Goal: Information Seeking & Learning: Understand process/instructions

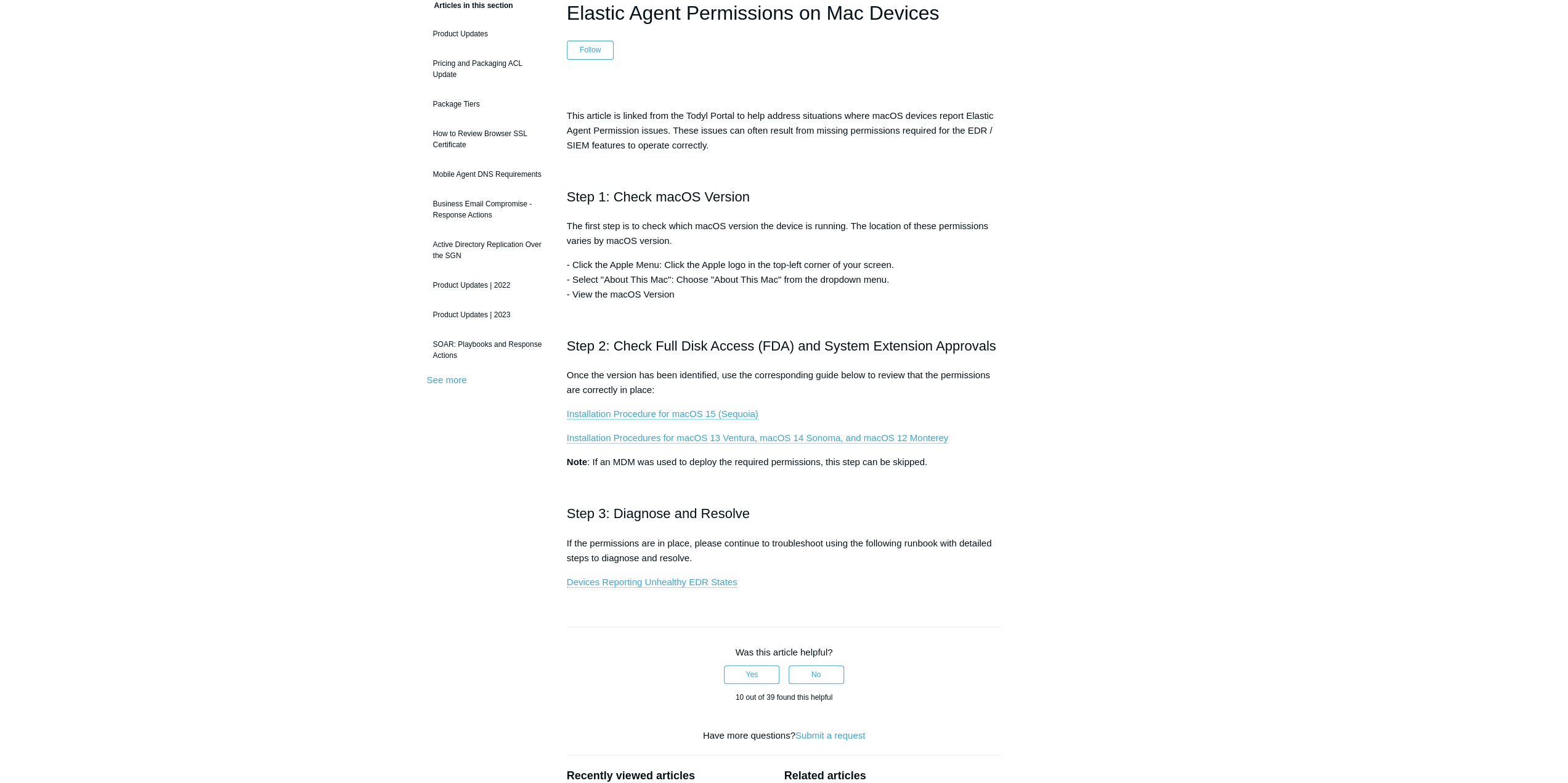
scroll to position [432, 0]
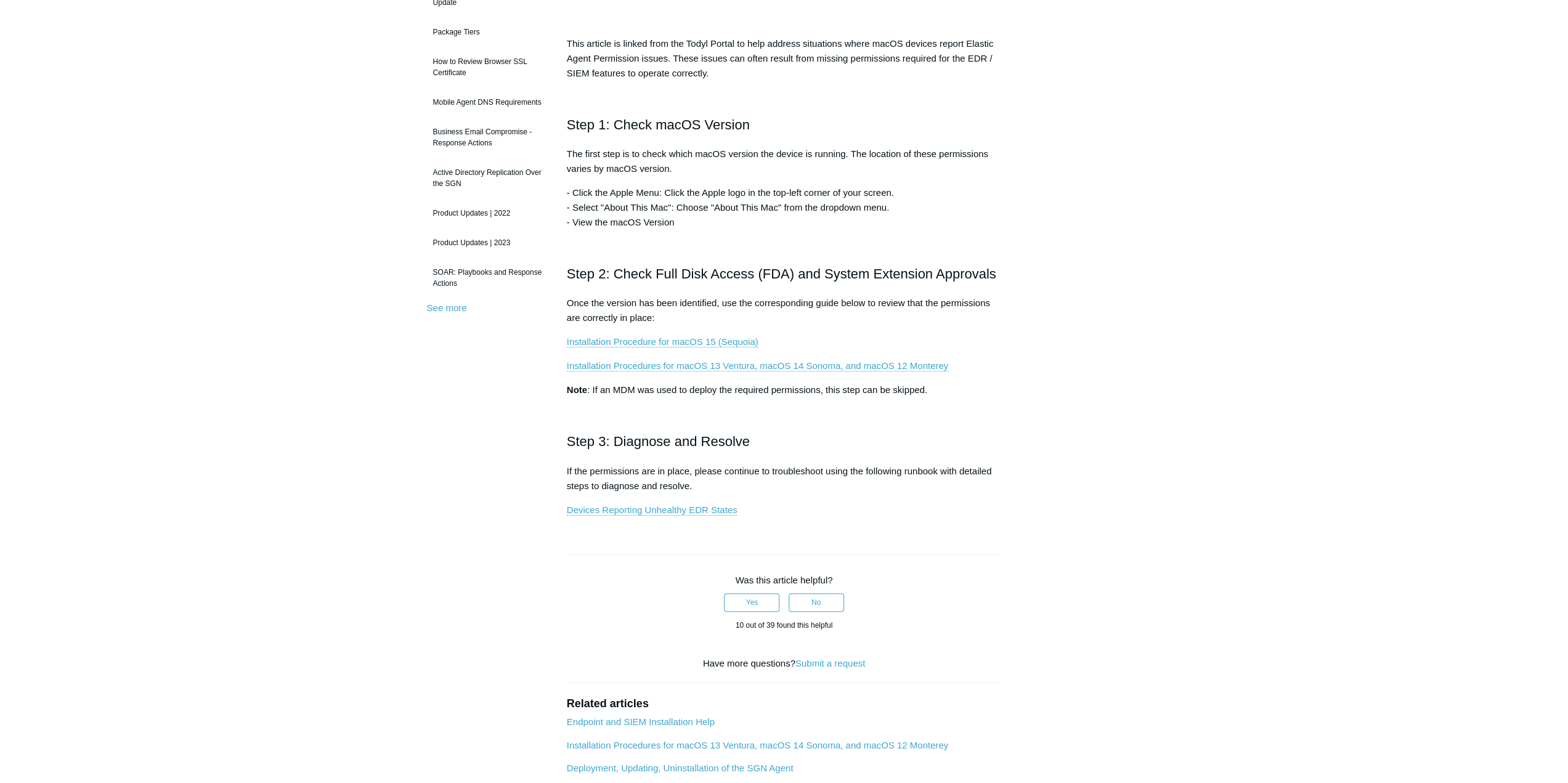
scroll to position [409, 0]
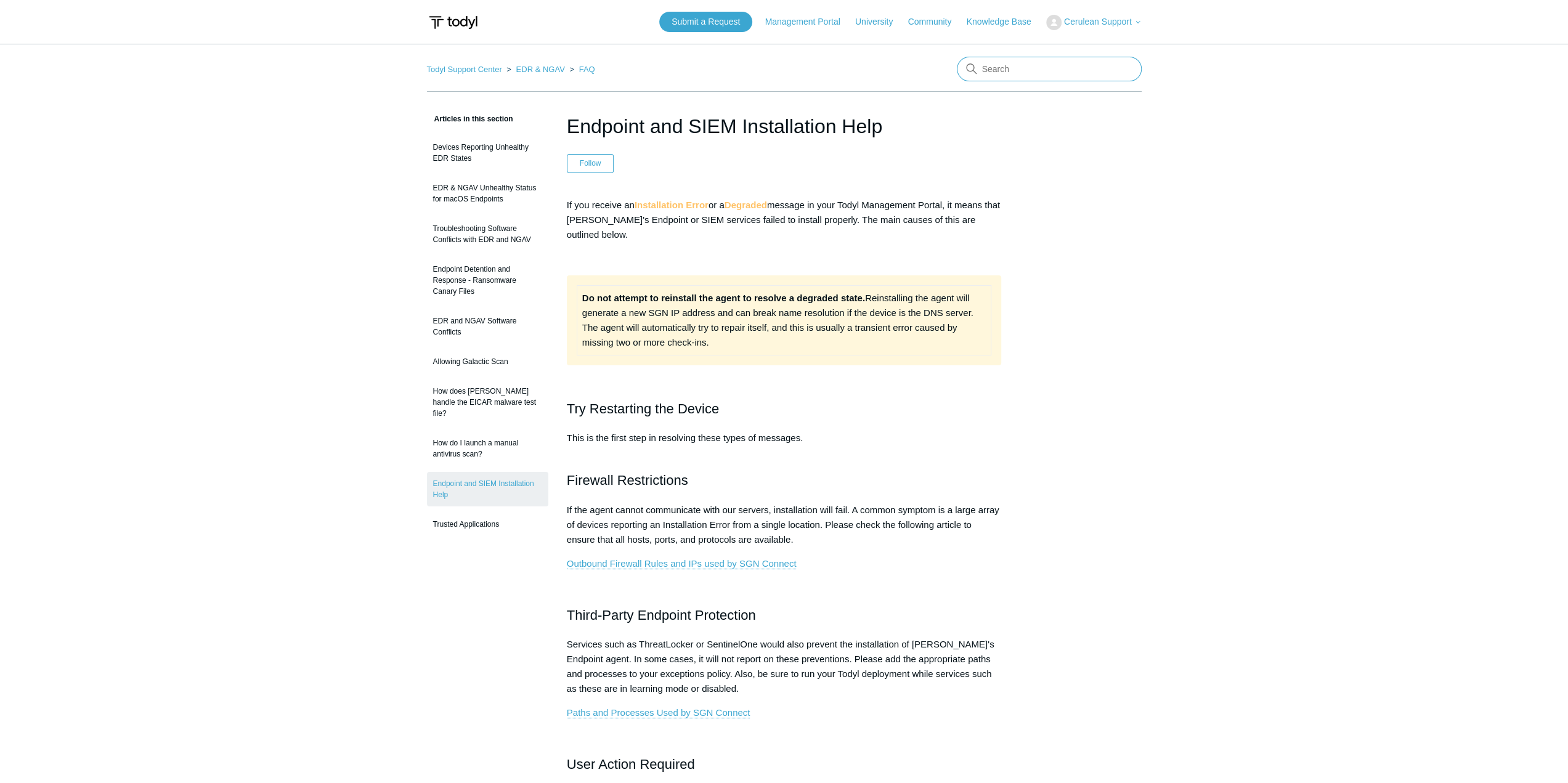
click at [1009, 62] on input "Search" at bounding box center [1049, 69] width 185 height 25
type input "uninstall"
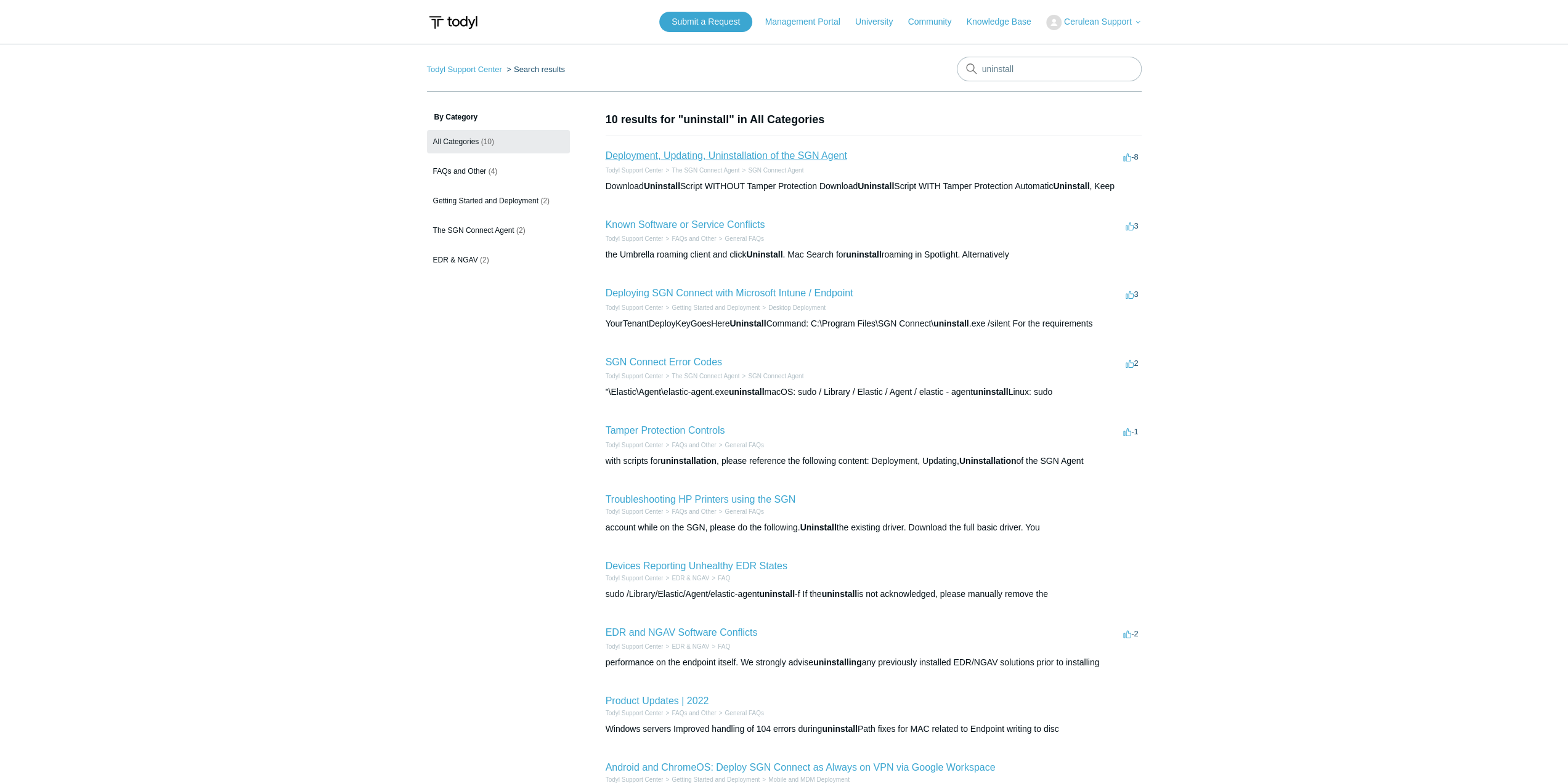
click at [789, 152] on link "Deployment, Updating, Uninstallation of the SGN Agent" at bounding box center [726, 155] width 241 height 11
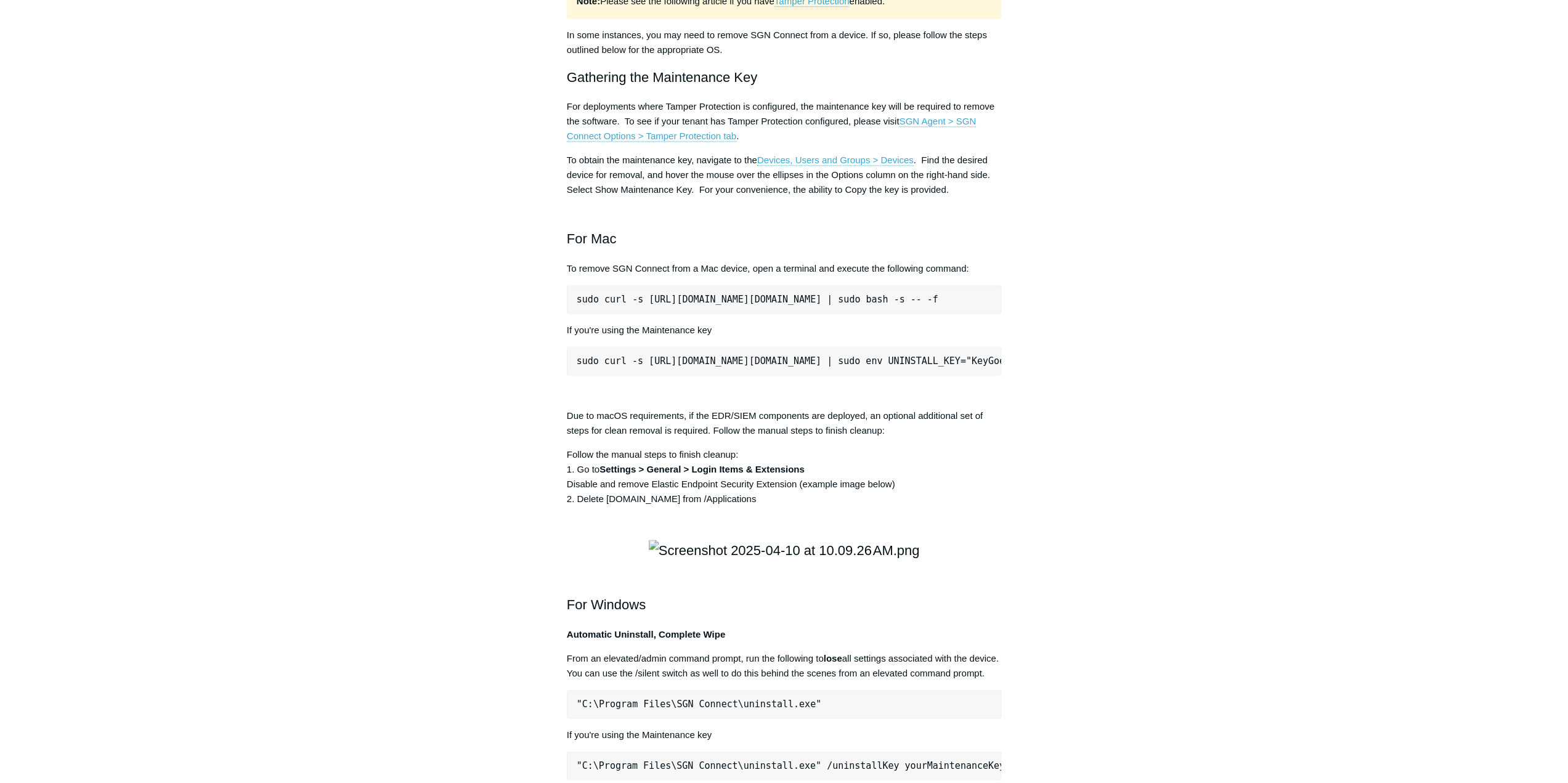
click at [675, 314] on pre "sudo curl -s https://portal.todyl.com/tools/MacUninstall.sh | sudo bash -s -- -f" at bounding box center [784, 300] width 435 height 28
copy div "sudo curl -s https://portal.todyl.com/tools/MacUninstall.sh | sudo bash -s -- -f"
click at [47, 544] on main "Todyl Support Center The SGN Connect Agent SGN Connect Agent Articles in this s…" at bounding box center [784, 330] width 1568 height 3531
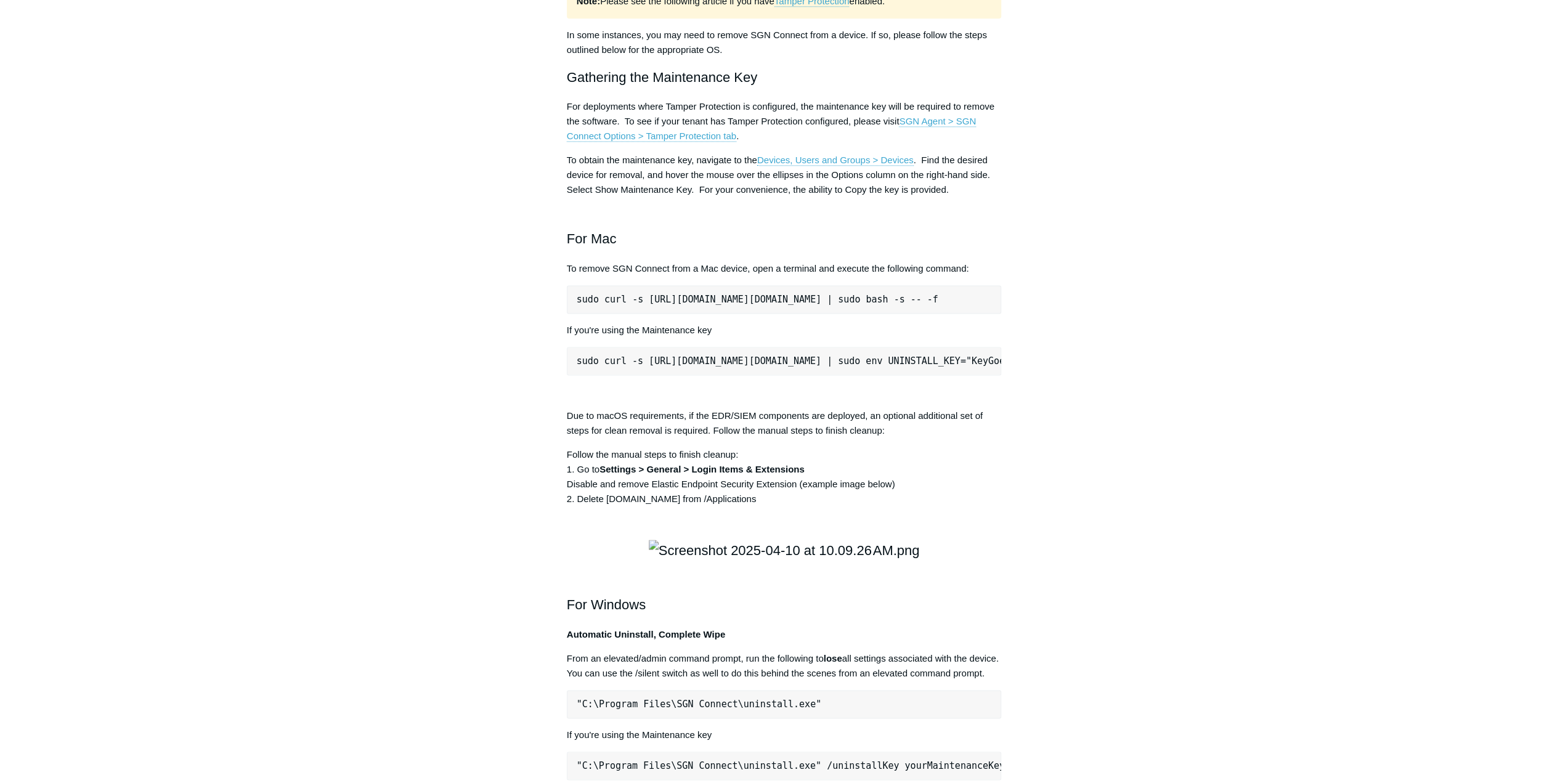
drag, startPoint x: 1443, startPoint y: 457, endPoint x: 1432, endPoint y: 449, distance: 13.6
click at [1442, 456] on main "Todyl Support Center The SGN Connect Agent SGN Connect Agent Articles in this s…" at bounding box center [784, 330] width 1568 height 3531
